Goal: Find specific page/section: Find specific page/section

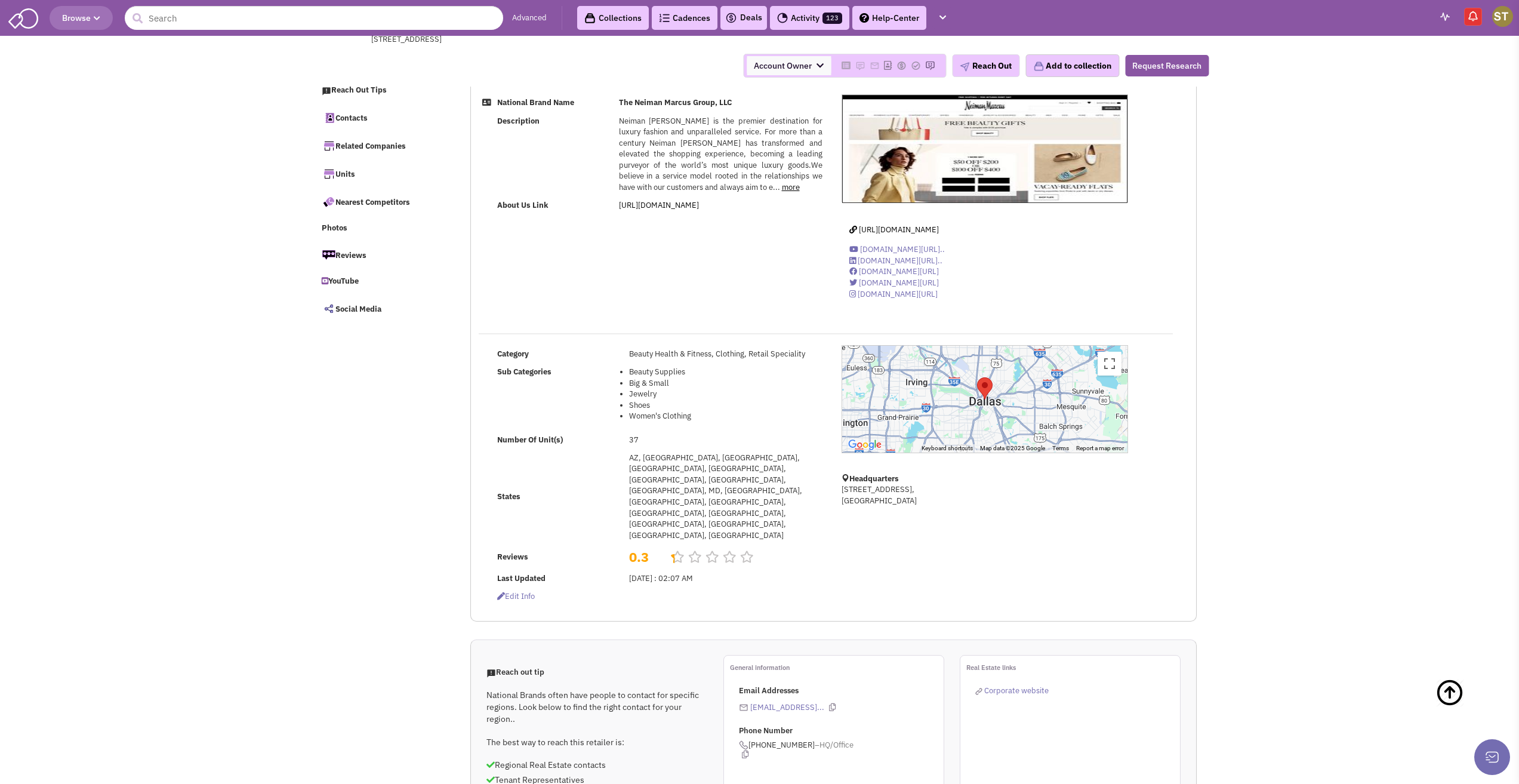
select select
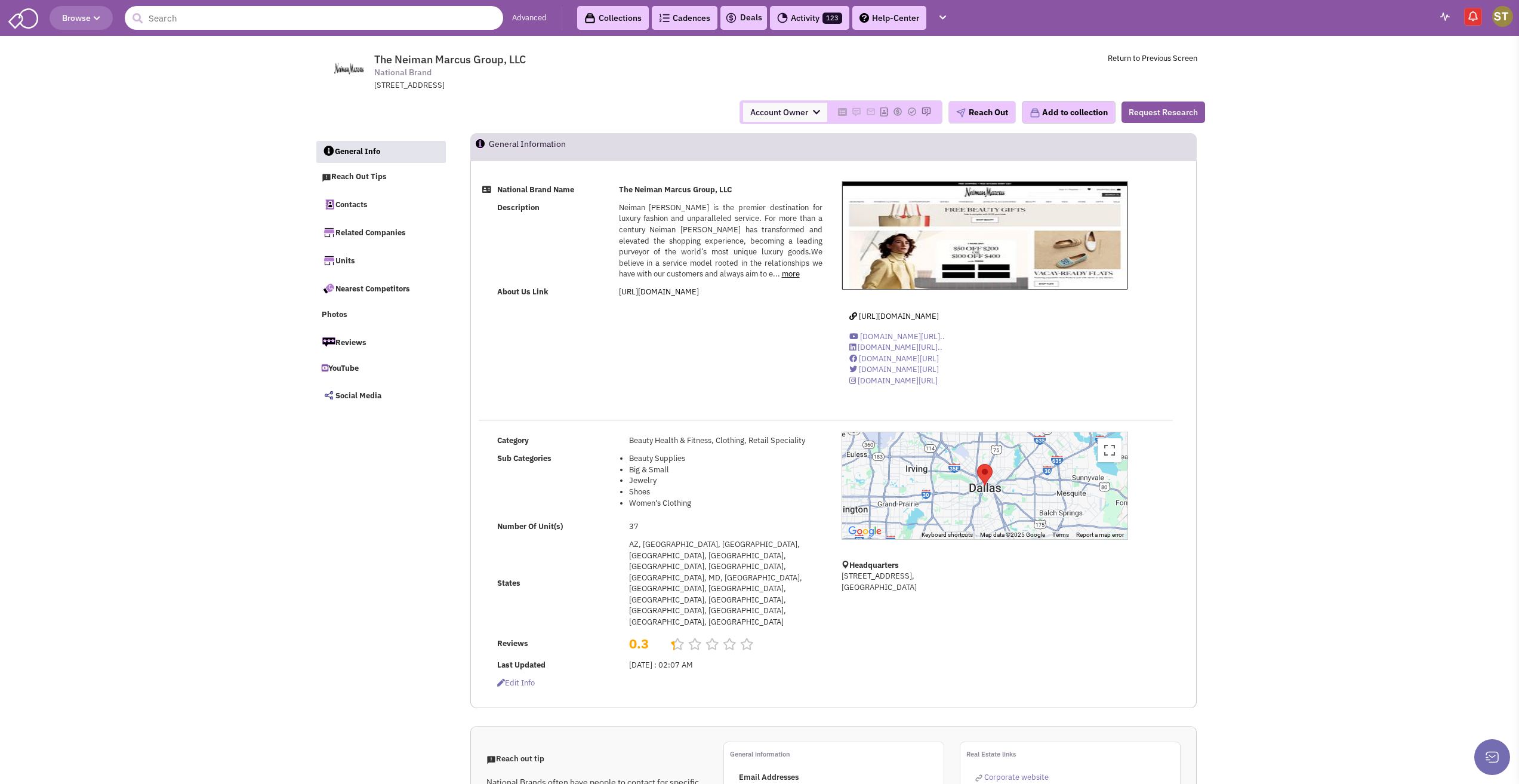
click at [162, 19] on input "text" at bounding box center [314, 18] width 379 height 24
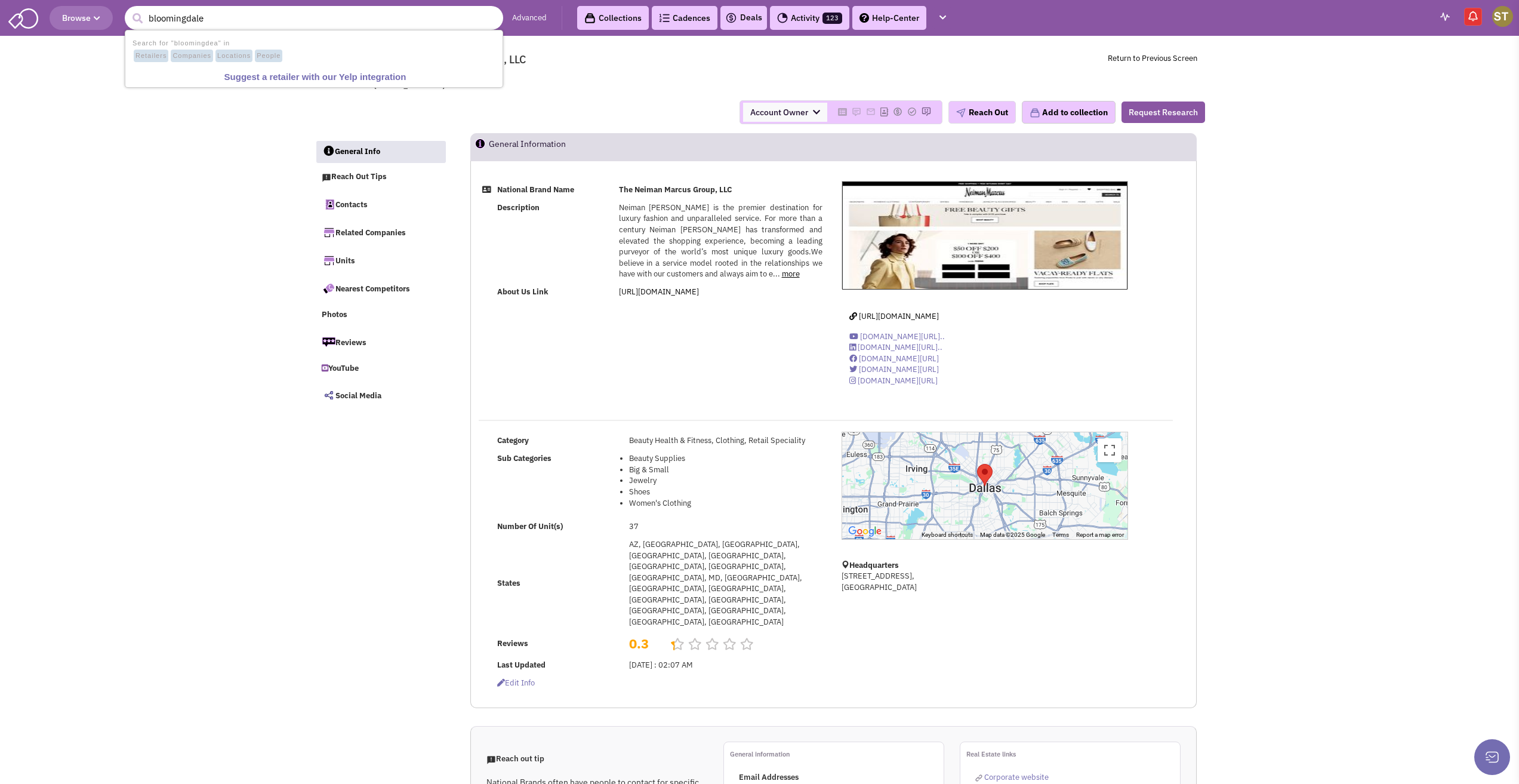
type input "bloomingdales"
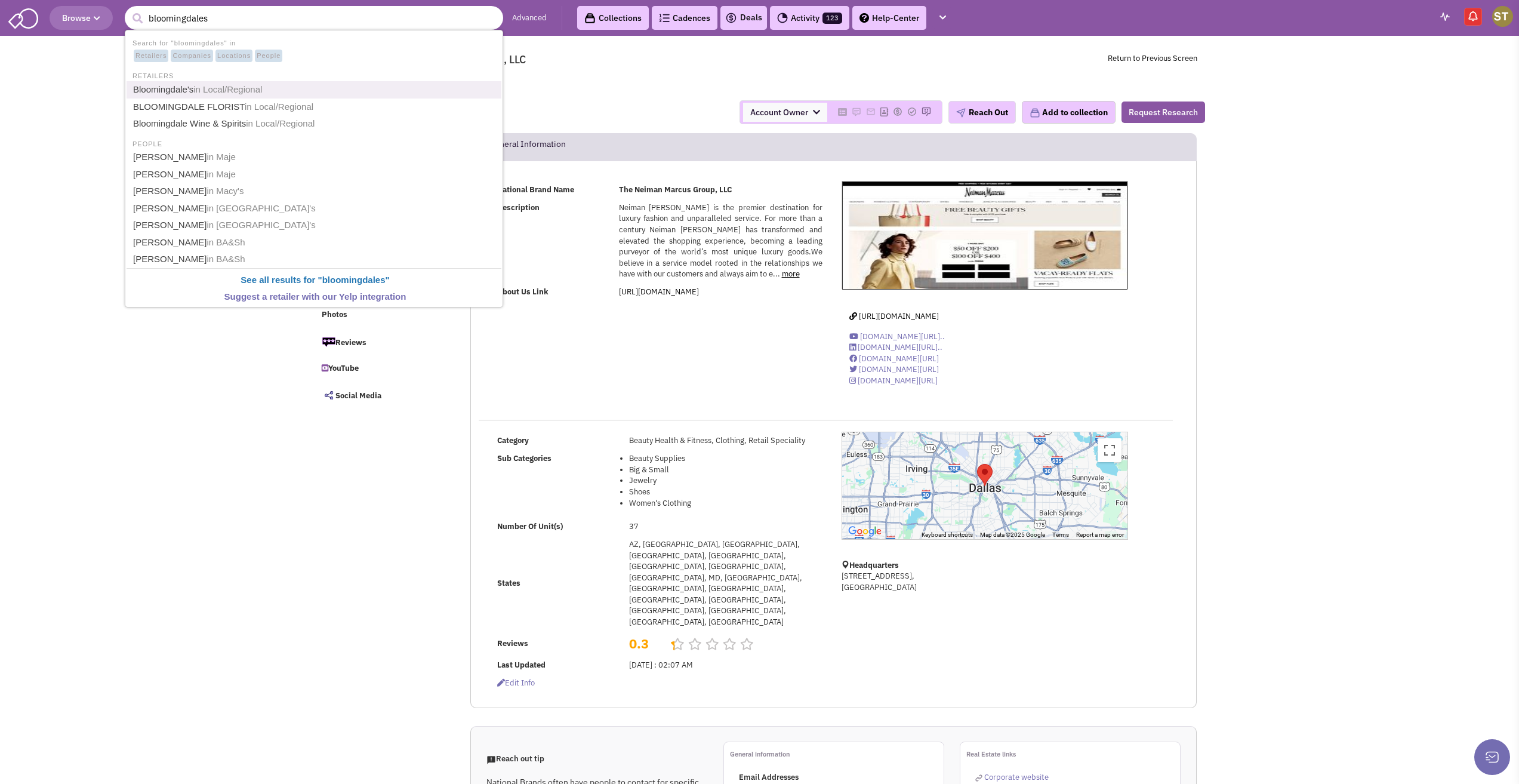
click at [150, 94] on link "Bloomingdale's in Local/Regional" at bounding box center [315, 89] width 371 height 16
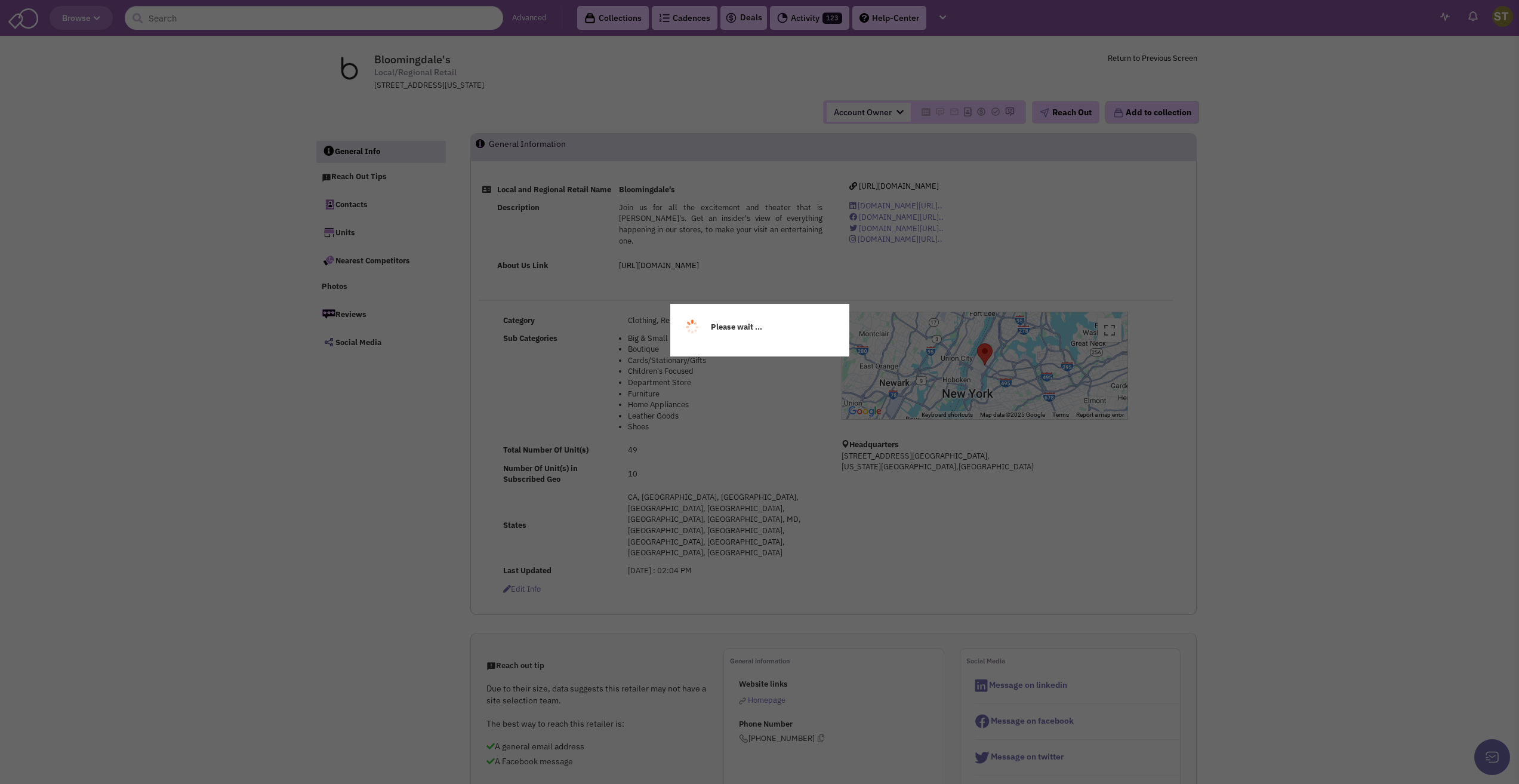
select select
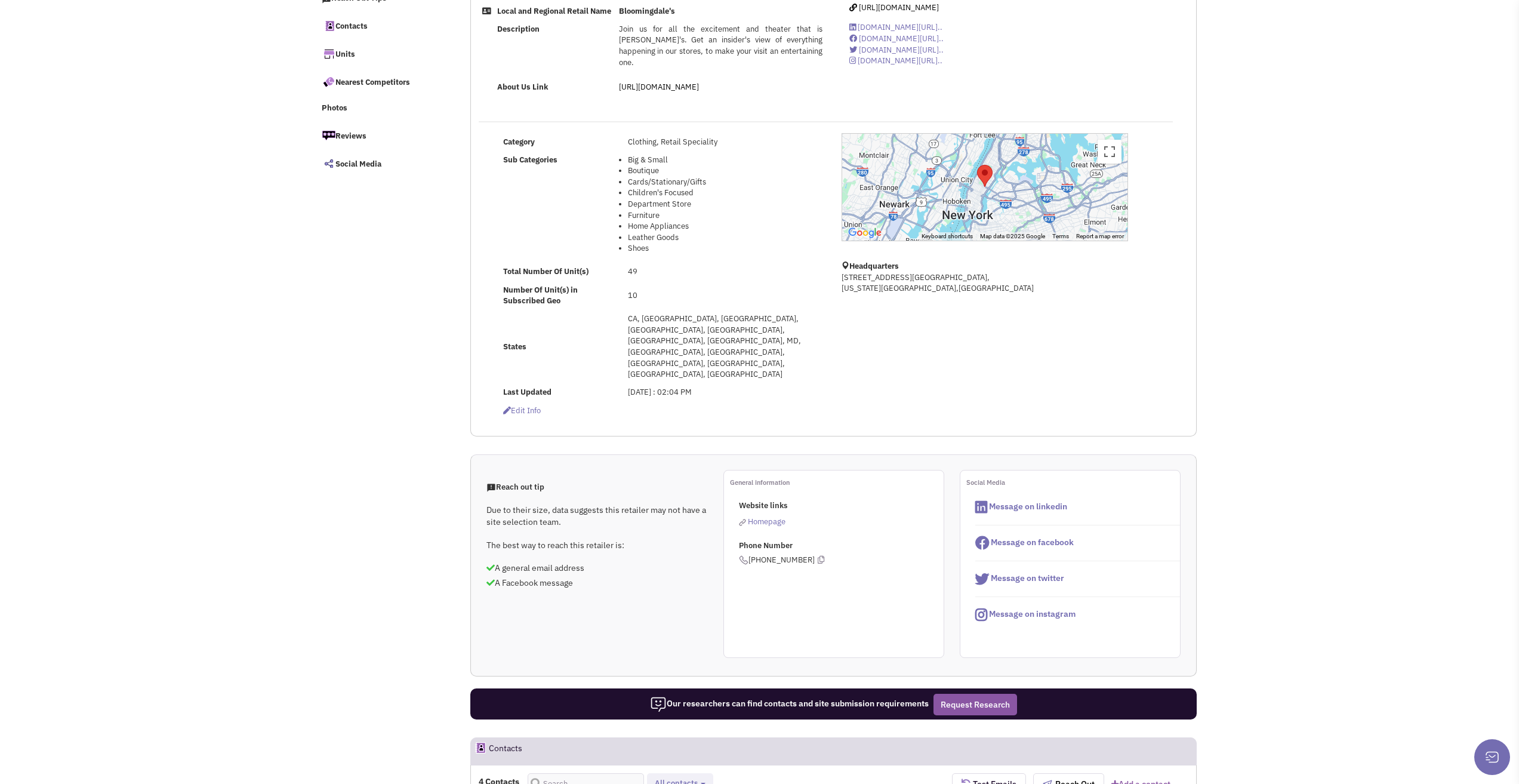
select select
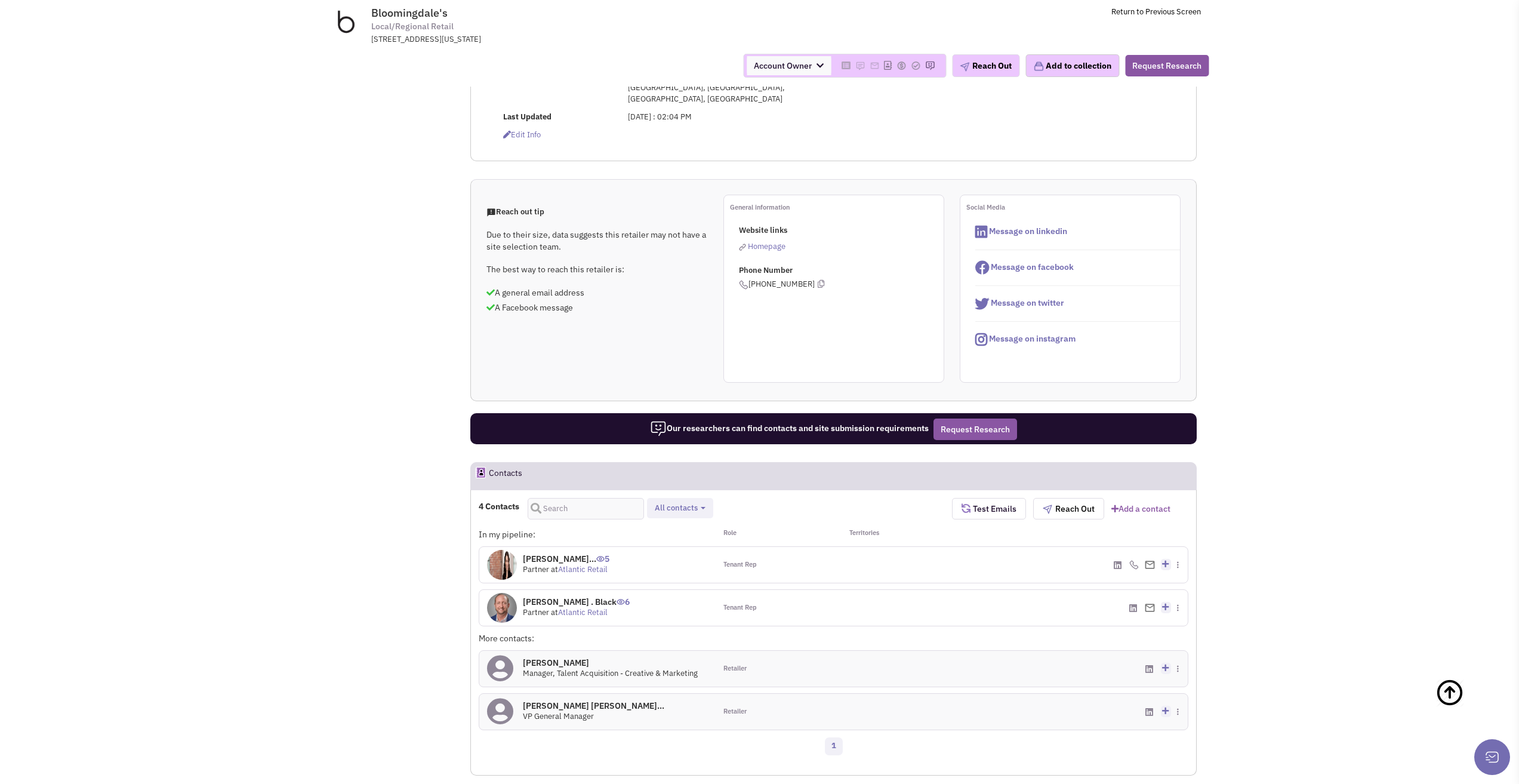
scroll to position [418, 0]
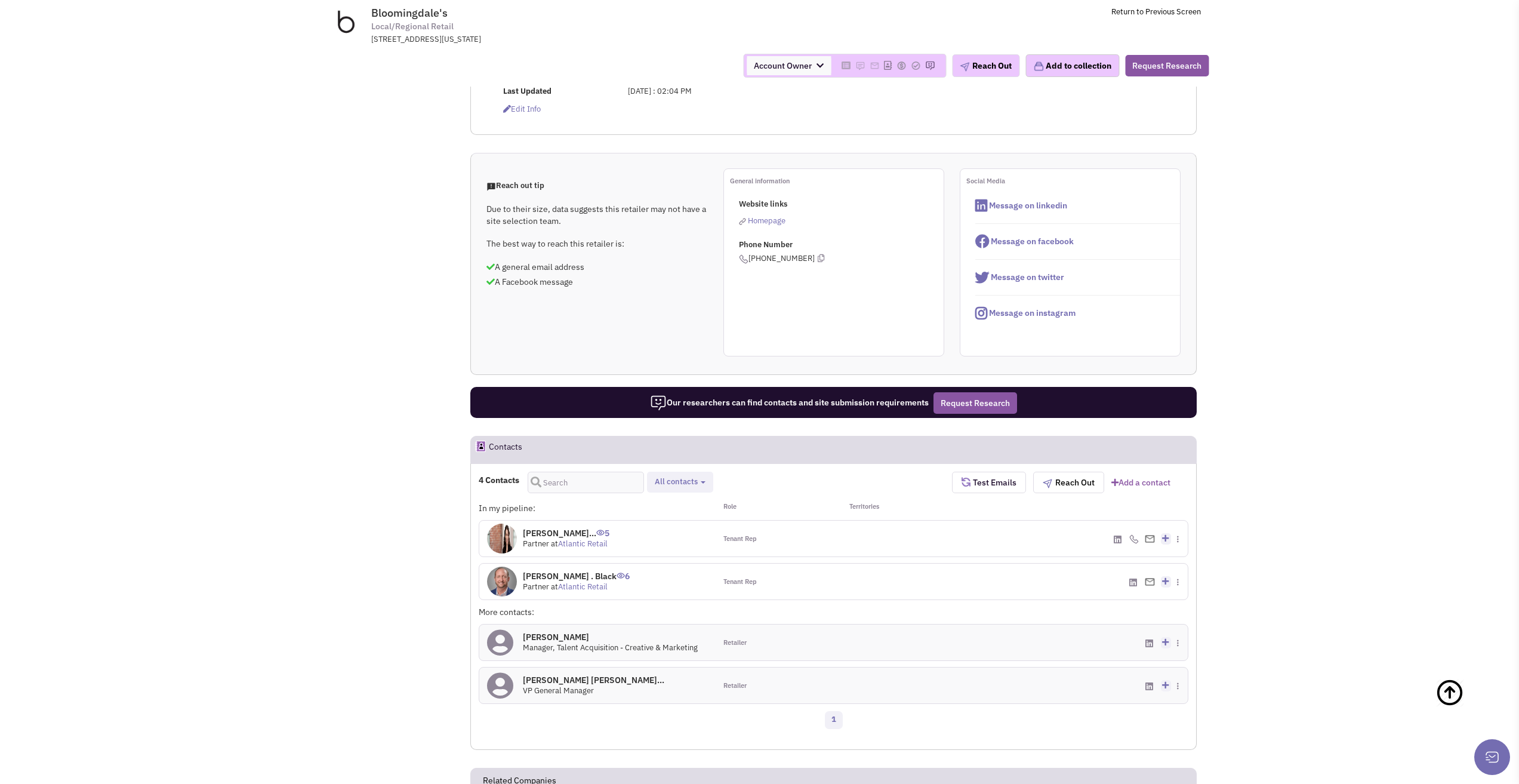
click at [680, 477] on span "All contacts" at bounding box center [676, 481] width 43 height 10
click at [666, 508] on span at bounding box center [665, 513] width 8 height 8
click at [664, 510] on input "Retailer contacts" at bounding box center [664, 510] width 0 height 0
select select "1"
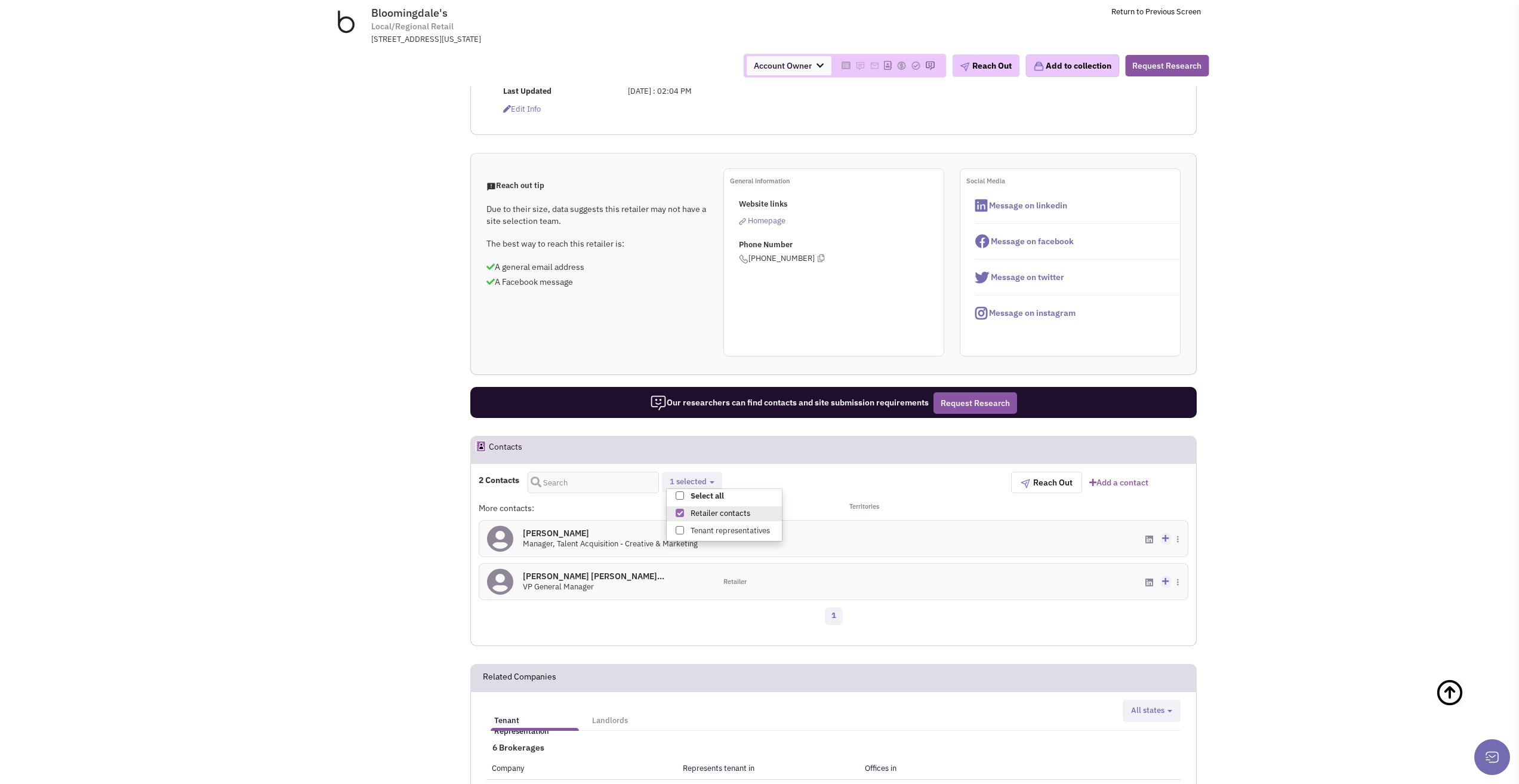
click at [906, 436] on header "Contacts Request Research" at bounding box center [834, 450] width 727 height 28
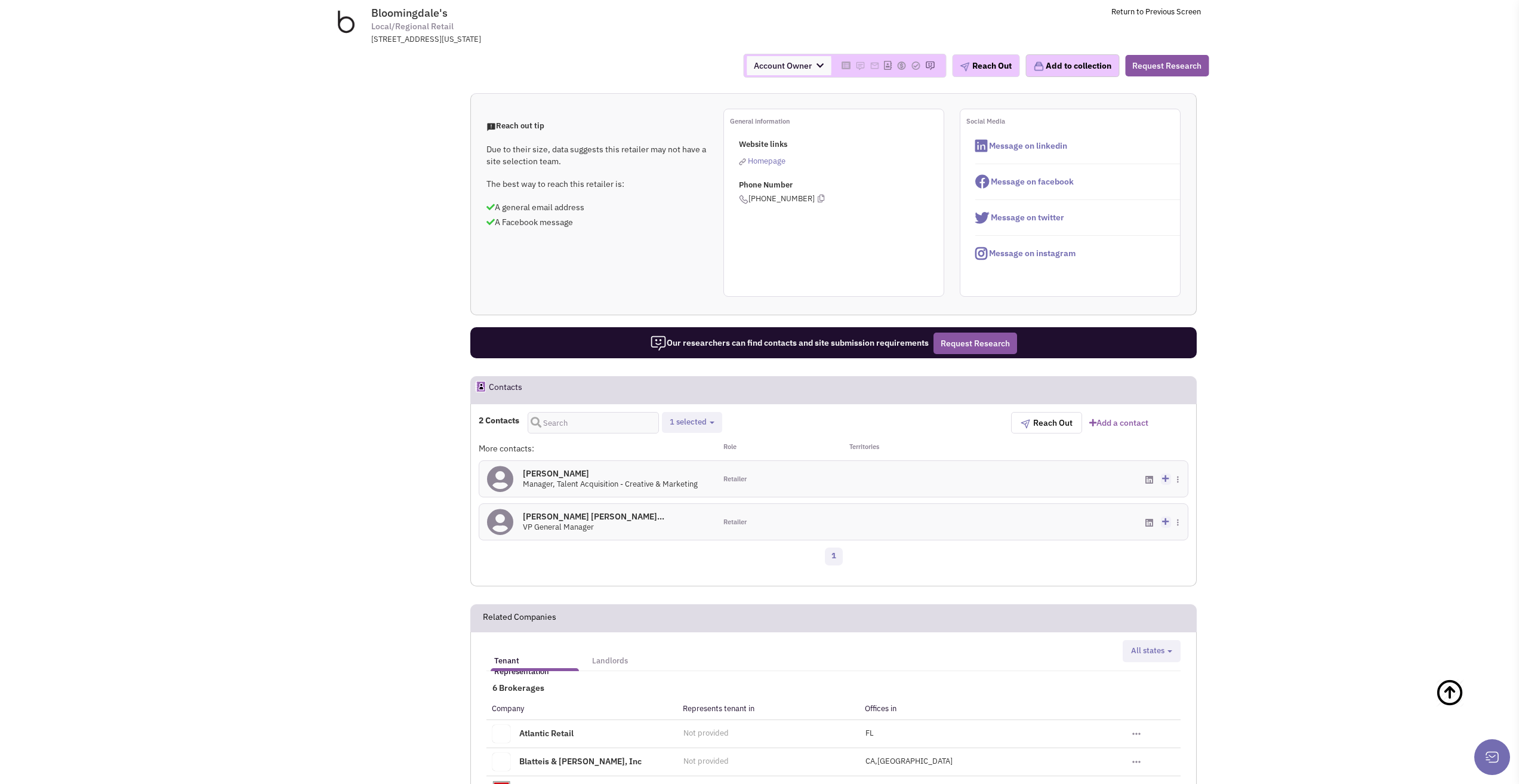
scroll to position [537, 0]
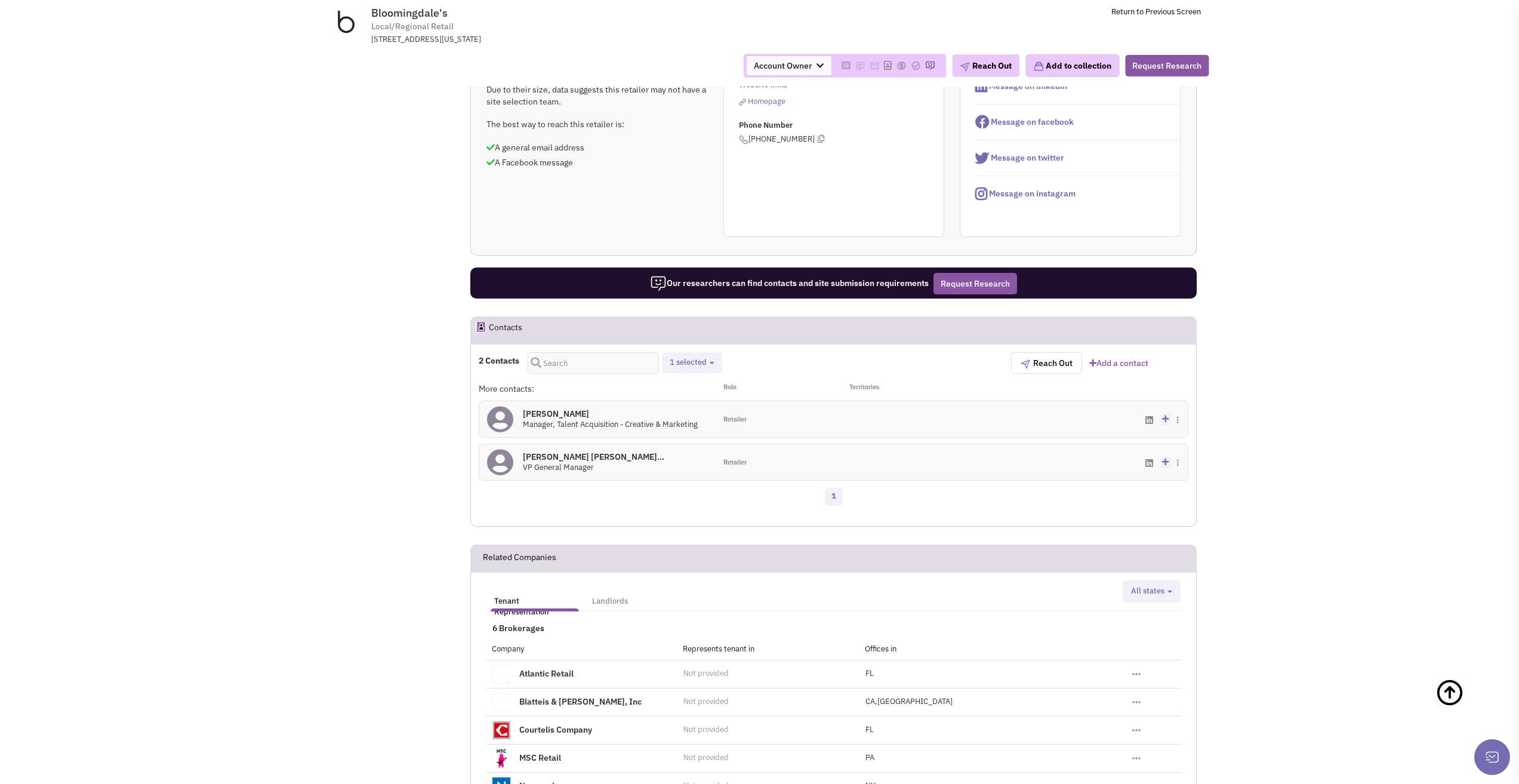
click at [720, 352] on span "Retailer contacts Tenant representatives 1 selected Select all Retailer contact…" at bounding box center [691, 363] width 60 height 21
click at [714, 362] on b "button" at bounding box center [711, 363] width 5 height 2
click at [713, 362] on b "button" at bounding box center [711, 363] width 5 height 2
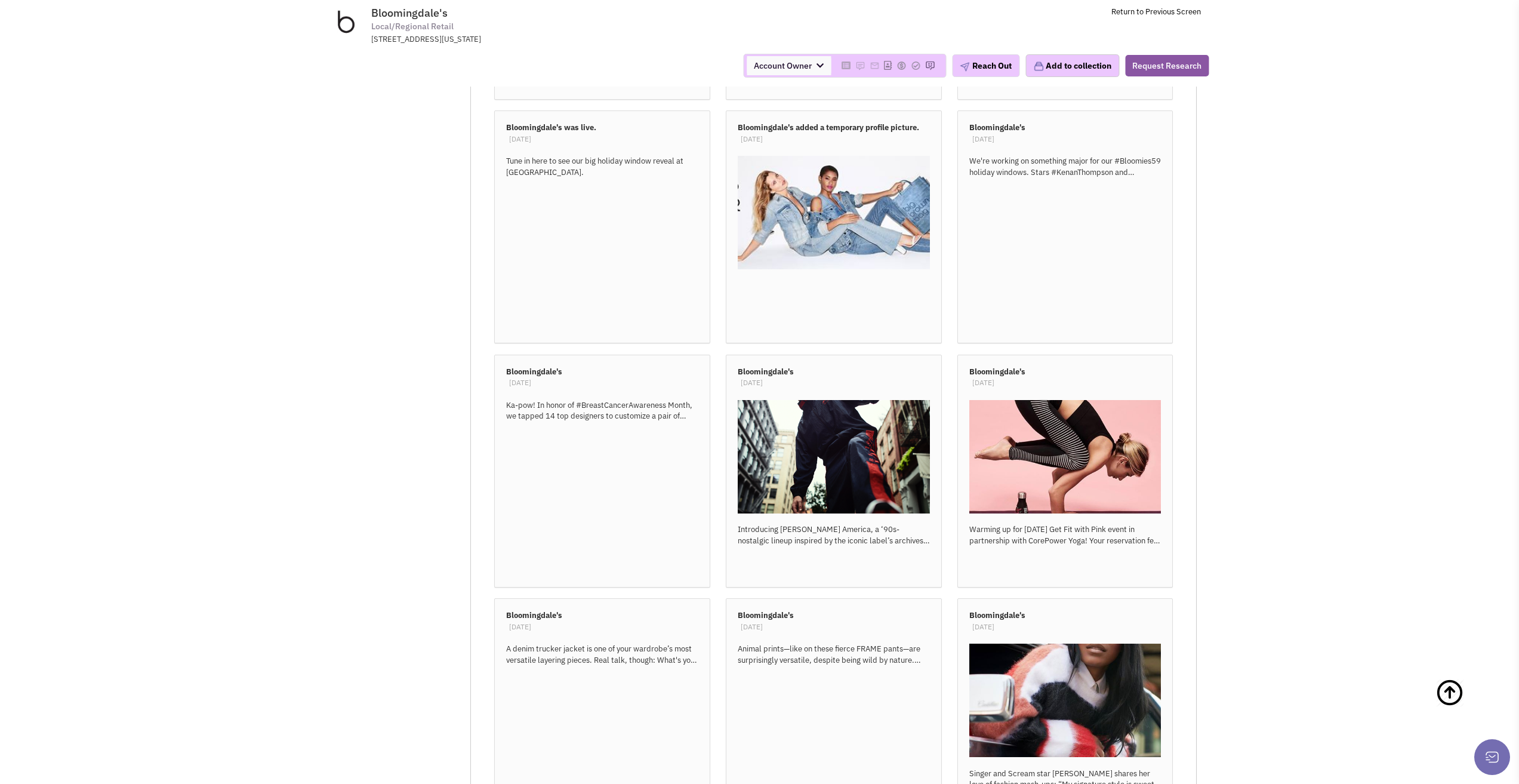
scroll to position [5431, 0]
